Goal: Information Seeking & Learning: Understand process/instructions

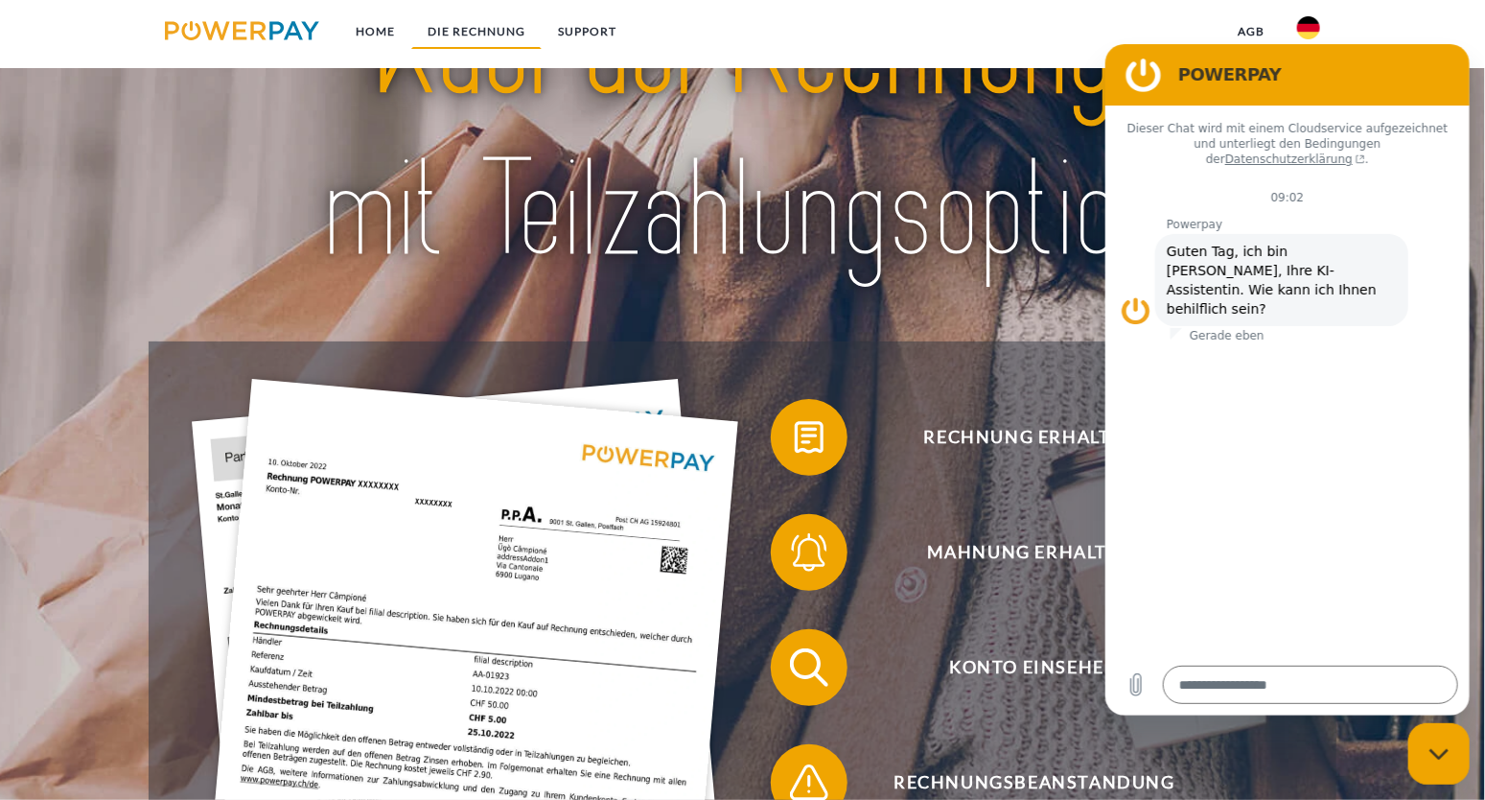
click at [459, 40] on link "DIE RECHNUNG" at bounding box center [476, 31] width 130 height 35
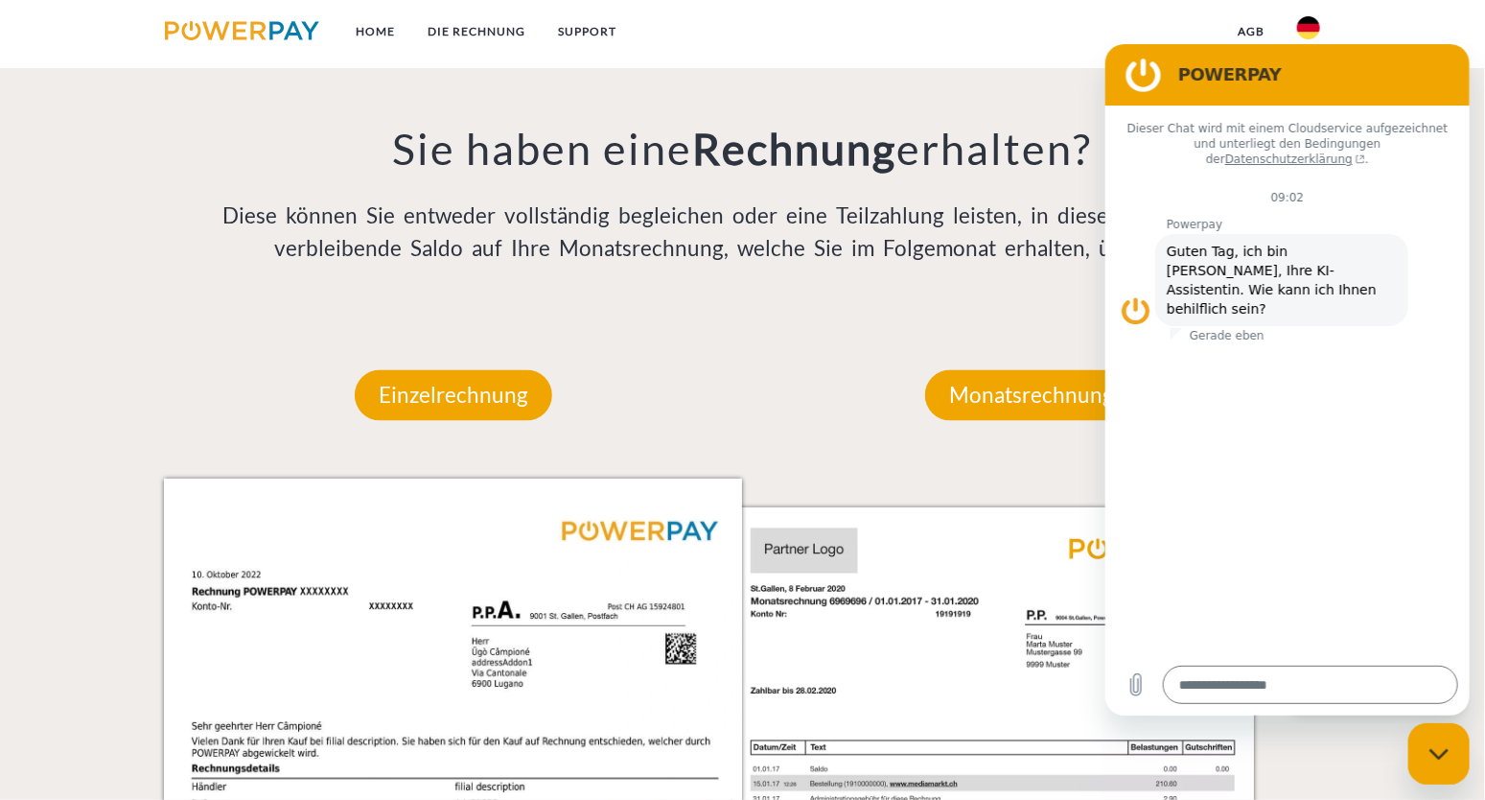
scroll to position [1608, 0]
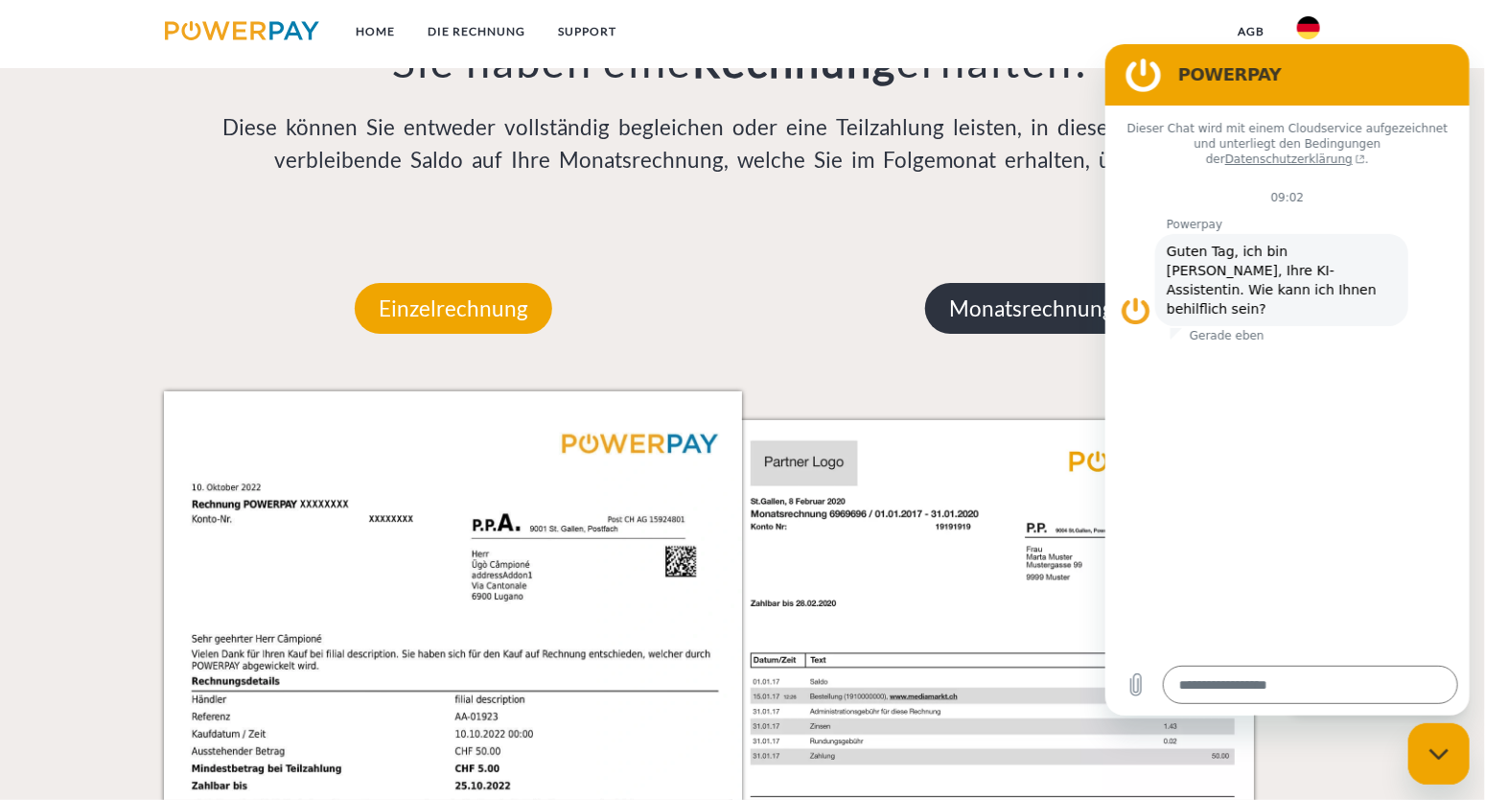
click at [994, 317] on p "Monatsrechnung" at bounding box center [1031, 309] width 213 height 52
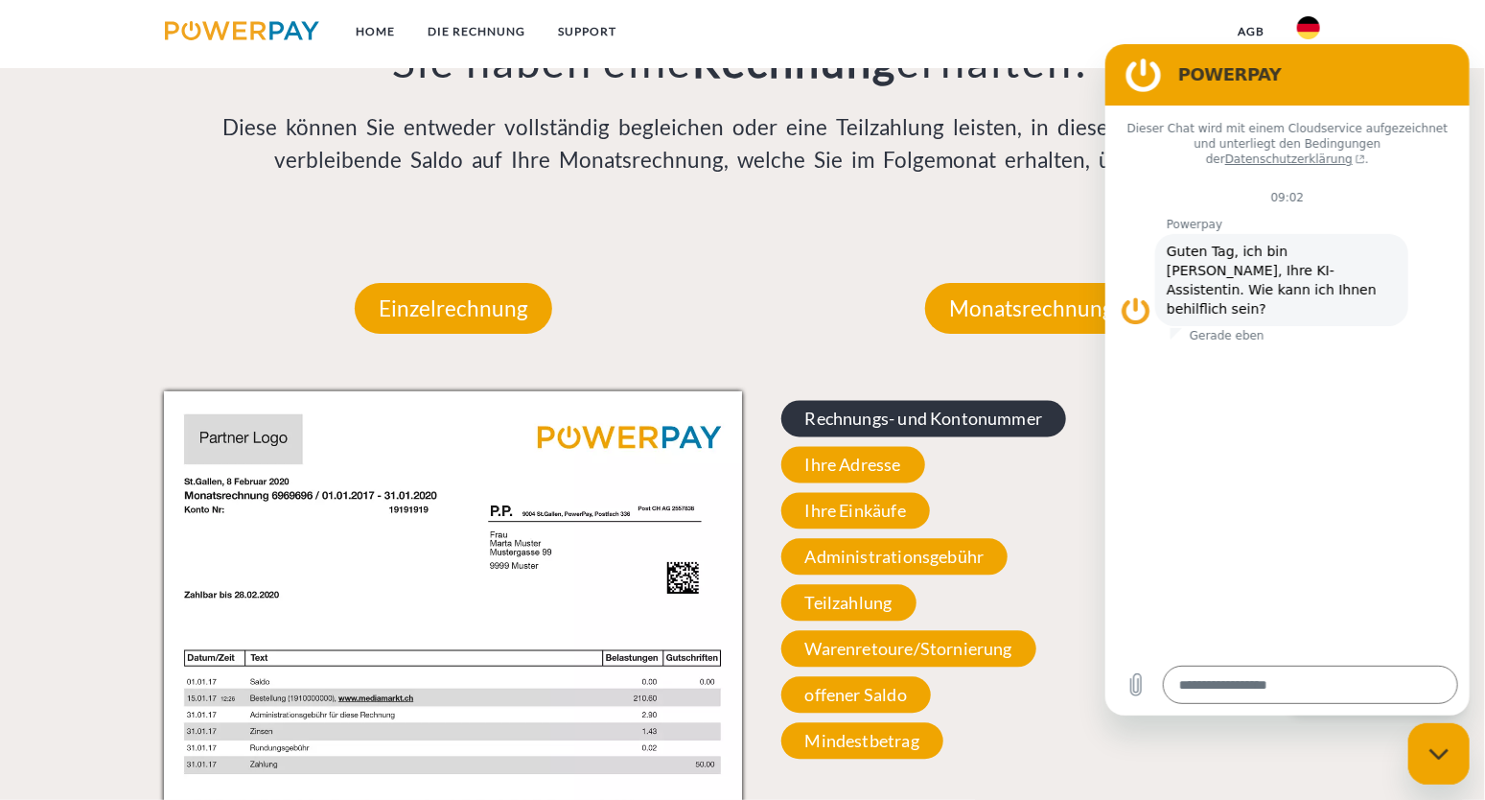
click at [901, 429] on span "Rechnungs- und Kontonummer" at bounding box center [925, 419] width 286 height 36
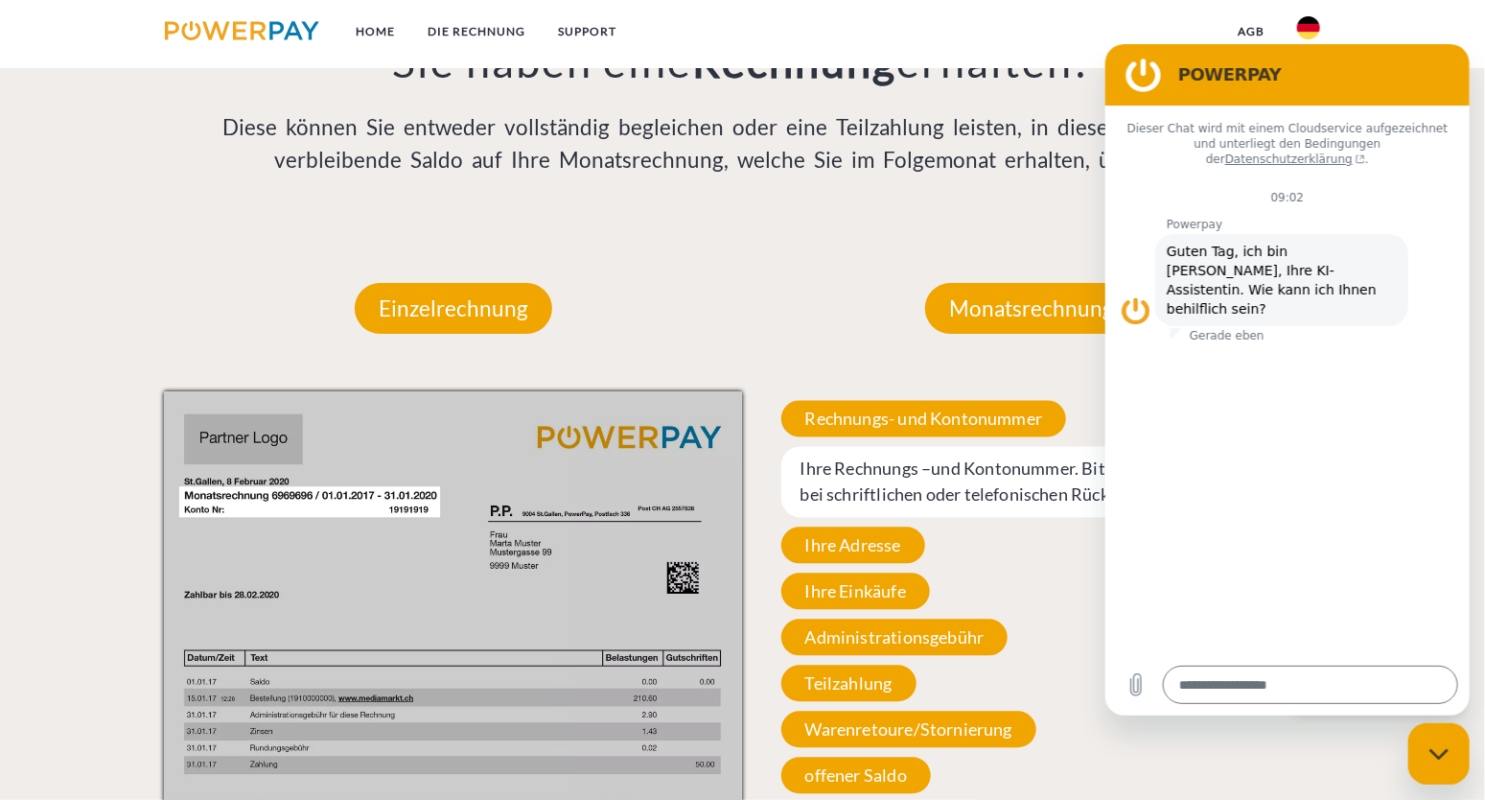
click at [878, 487] on span "Ihre Rechnungs –und Kontonummer. Bitte geben Sie diese bei schriftlichen oder t…" at bounding box center [1033, 482] width 502 height 71
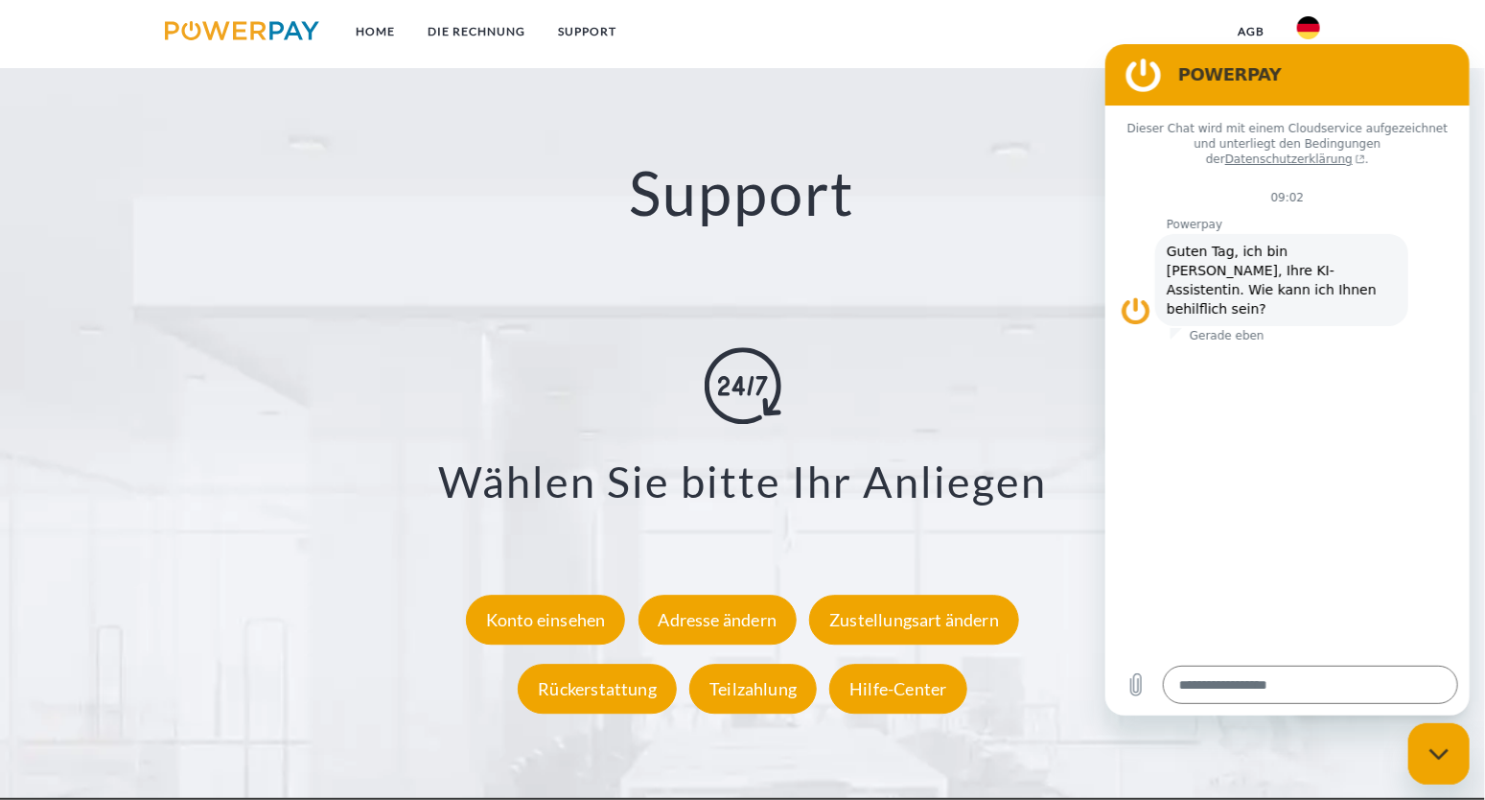
scroll to position [3617, 0]
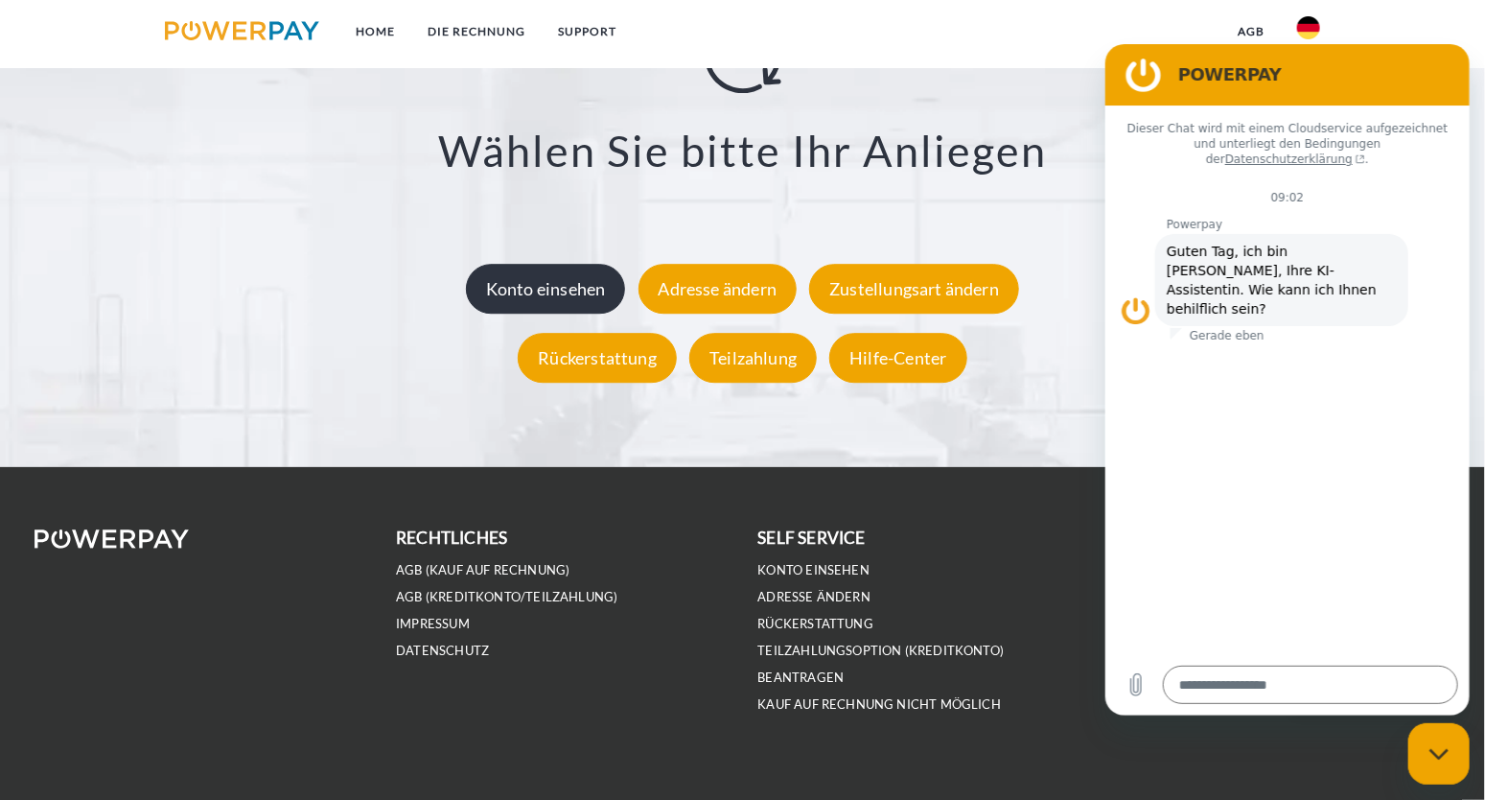
click at [525, 289] on div "Konto einsehen" at bounding box center [546, 289] width 160 height 50
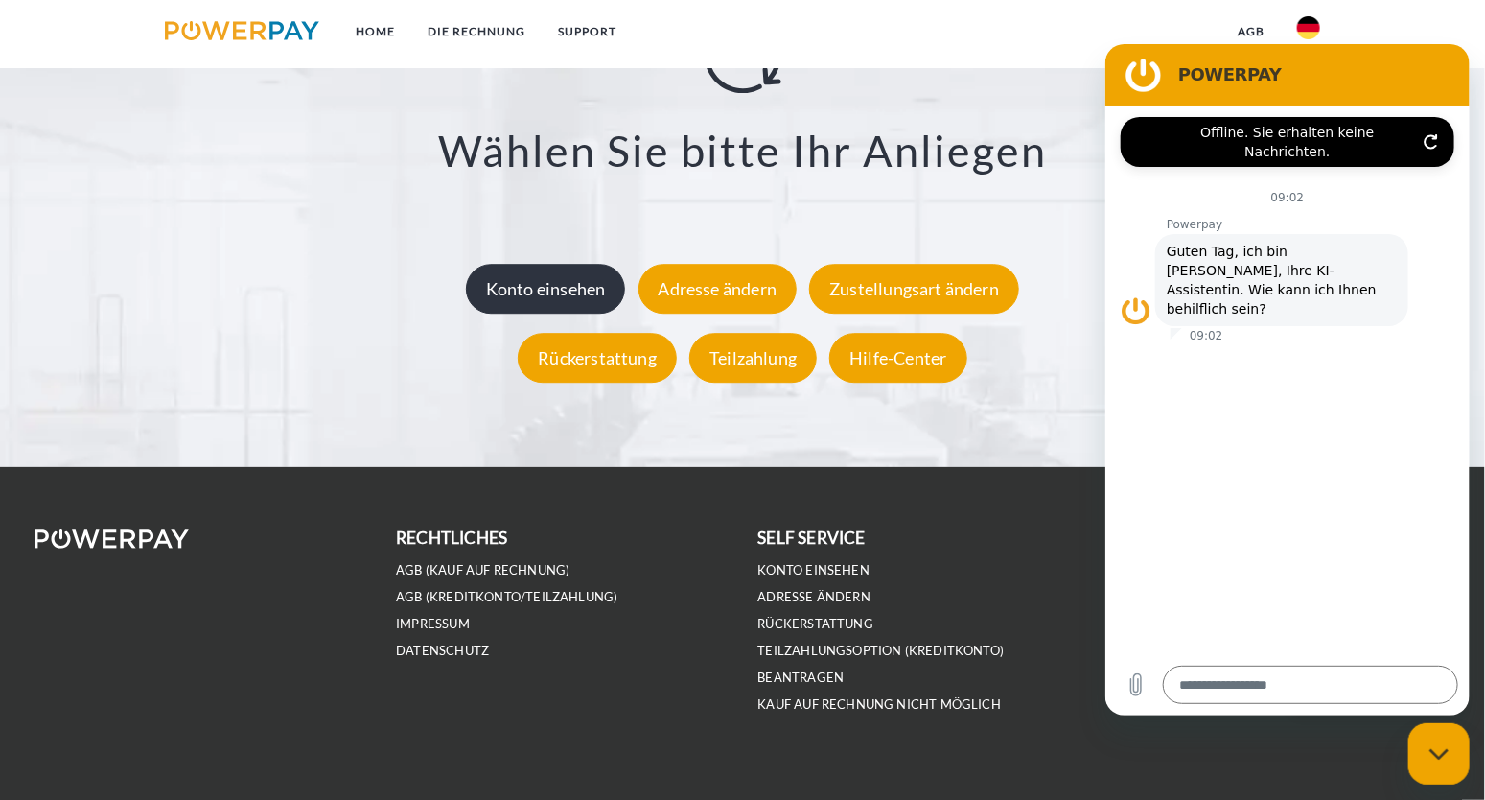
click at [538, 293] on div "Konto einsehen" at bounding box center [546, 289] width 160 height 50
click at [556, 292] on div "Konto einsehen" at bounding box center [546, 289] width 160 height 50
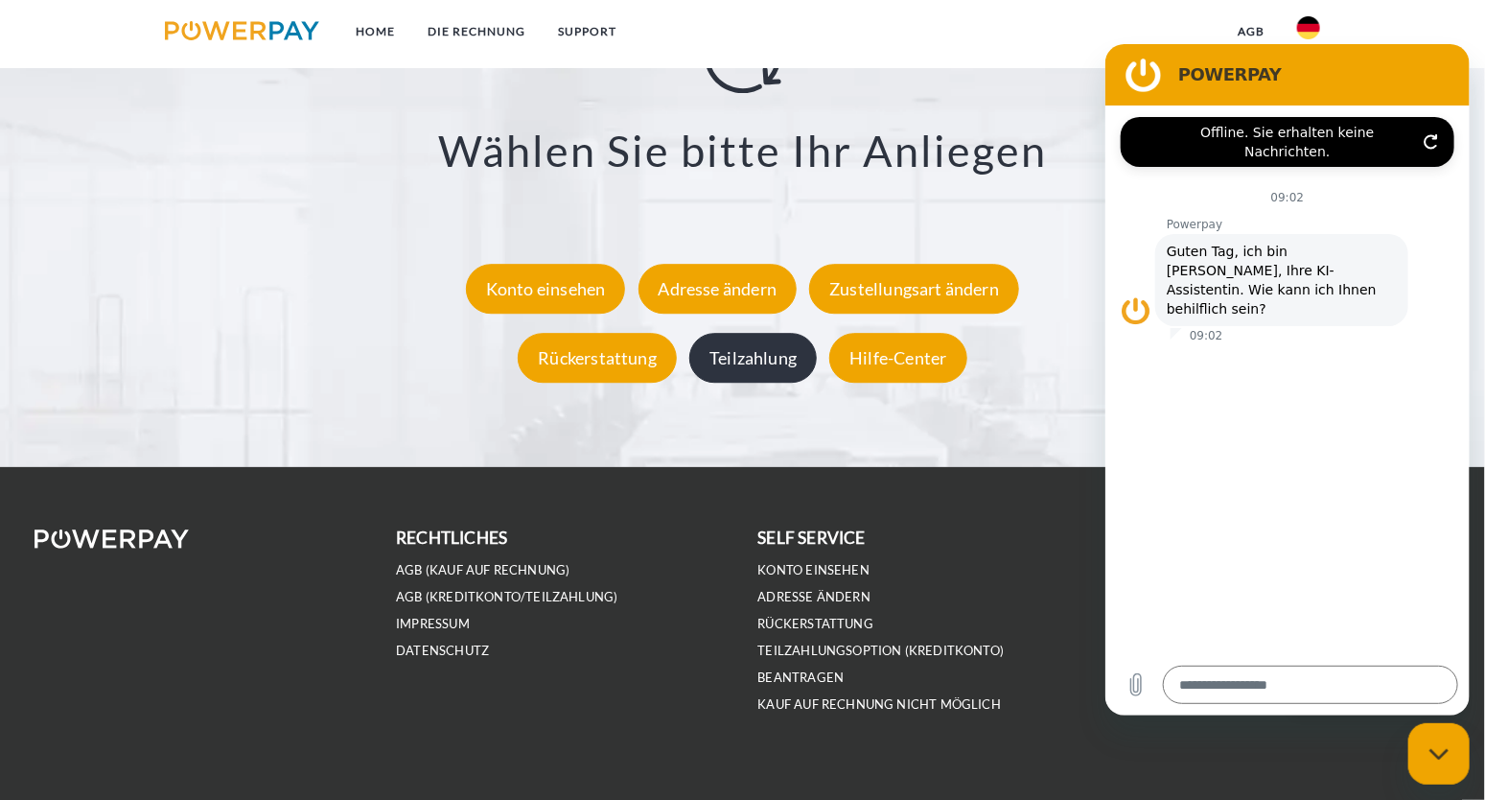
click at [760, 363] on div "Teilzahlung" at bounding box center [753, 358] width 128 height 50
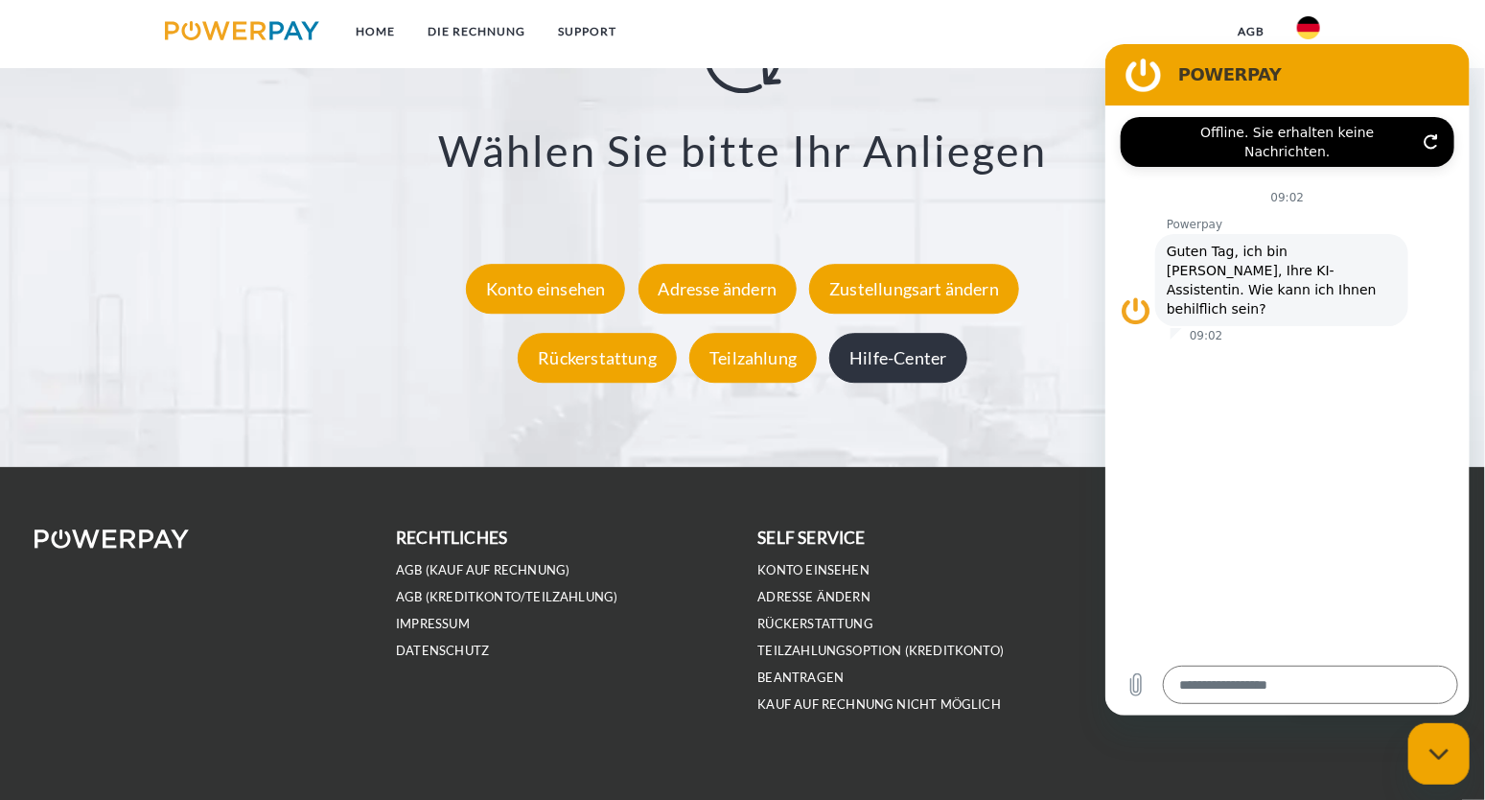
click at [904, 364] on div "Hilfe-Center" at bounding box center [897, 358] width 137 height 50
type textarea "*"
